Goal: Information Seeking & Learning: Learn about a topic

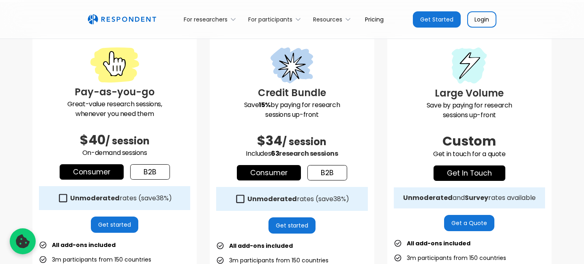
scroll to position [223, 0]
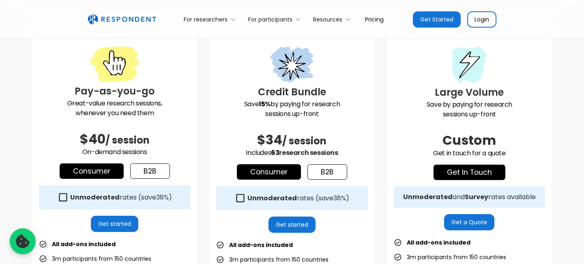
click at [120, 173] on link "Consumer" at bounding box center [92, 171] width 64 height 15
click at [101, 229] on link "Get started" at bounding box center [114, 224] width 47 height 16
click at [113, 194] on strong "Unmoderated" at bounding box center [95, 197] width 50 height 9
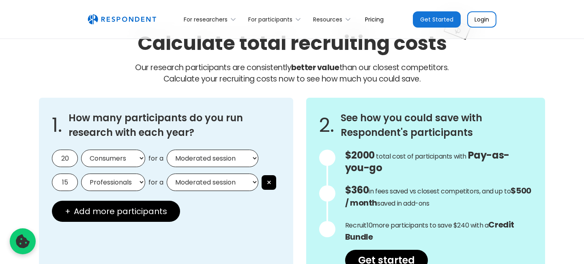
scroll to position [683, 0]
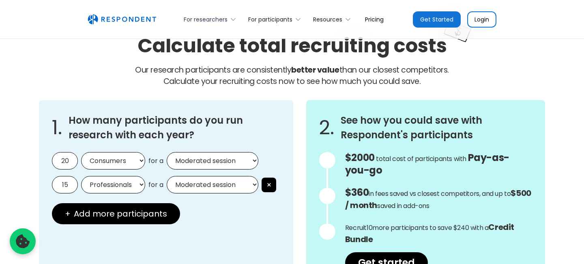
click at [219, 19] on div "For researchers" at bounding box center [206, 19] width 44 height 8
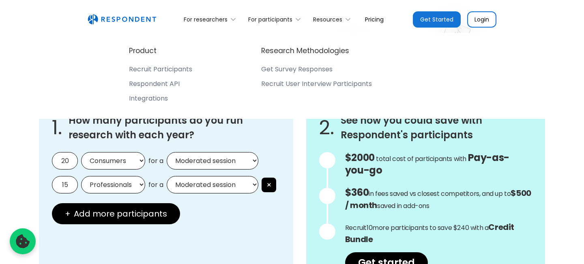
click at [274, 125] on h3 "How many participants do you run research with each year?" at bounding box center [175, 127] width 212 height 29
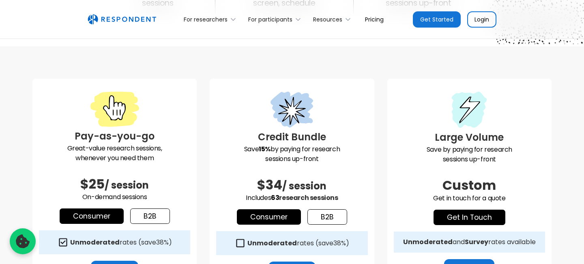
scroll to position [0, 0]
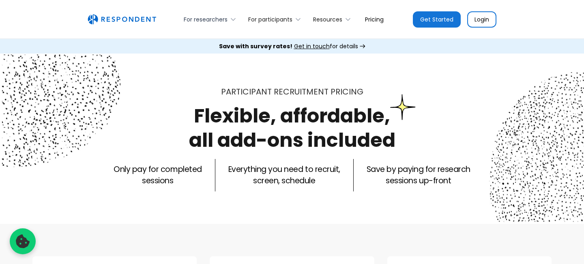
click at [226, 17] on div "For researchers" at bounding box center [206, 19] width 44 height 8
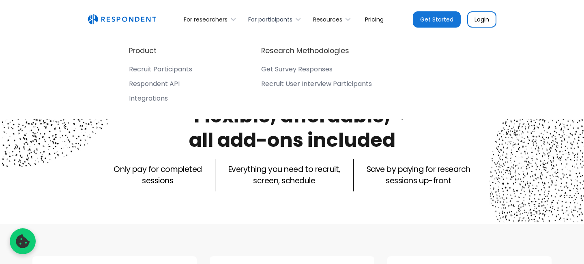
click at [269, 25] on div "For participants" at bounding box center [276, 19] width 65 height 19
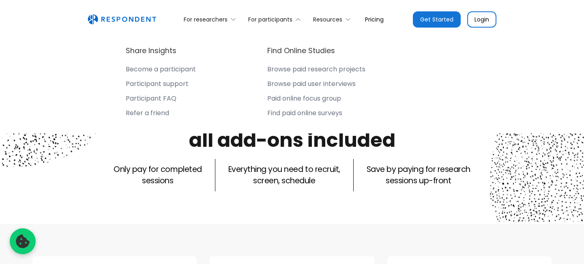
click at [167, 101] on div "Participant FAQ" at bounding box center [151, 99] width 51 height 8
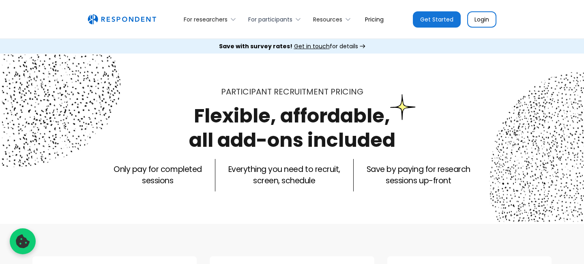
click at [258, 14] on div "For participants" at bounding box center [276, 19] width 65 height 19
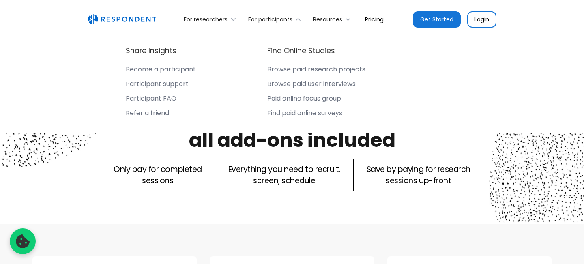
click at [369, 31] on div "For researchers Product Recruit Participants Respondent API Integrations Resear…" at bounding box center [292, 19] width 584 height 39
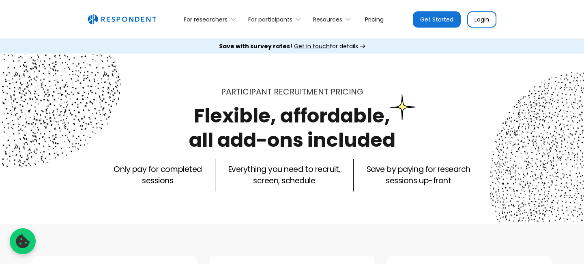
click at [373, 17] on link "Pricing" at bounding box center [375, 19] width 32 height 19
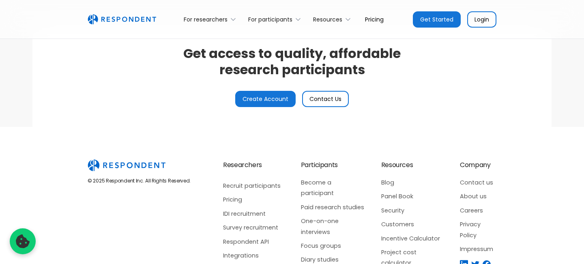
scroll to position [2046, 0]
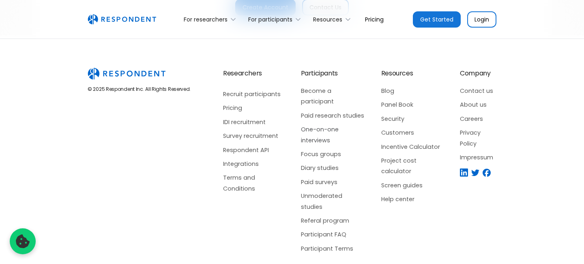
click at [312, 124] on link "One-on-one interviews" at bounding box center [333, 135] width 64 height 22
